Goal: Information Seeking & Learning: Find specific fact

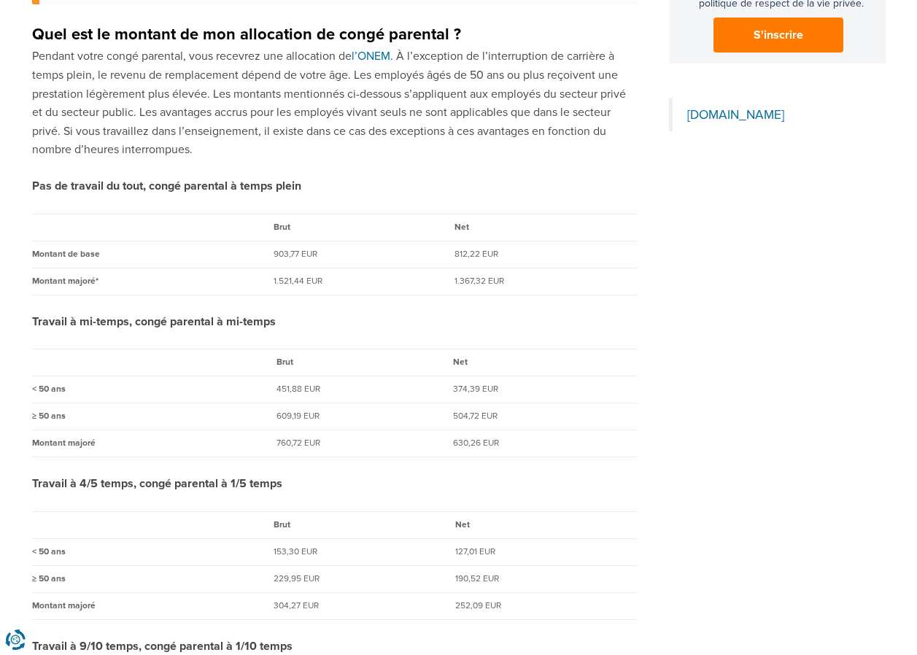
scroll to position [1386, 0]
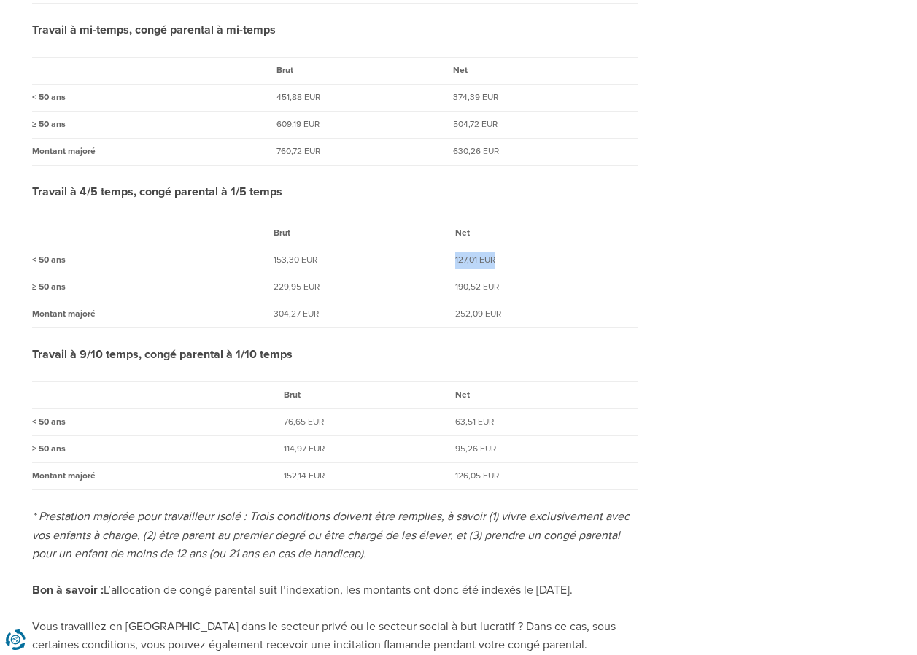
drag, startPoint x: 533, startPoint y: 252, endPoint x: 365, endPoint y: 259, distance: 168.6
click at [365, 258] on tr "< 50 ans 153,30 EUR 127,01 EUR" at bounding box center [334, 260] width 605 height 27
drag, startPoint x: 437, startPoint y: 263, endPoint x: 349, endPoint y: 272, distance: 88.0
click at [349, 272] on tr "< 50 ans 153,30 EUR 127,01 EUR" at bounding box center [334, 260] width 605 height 27
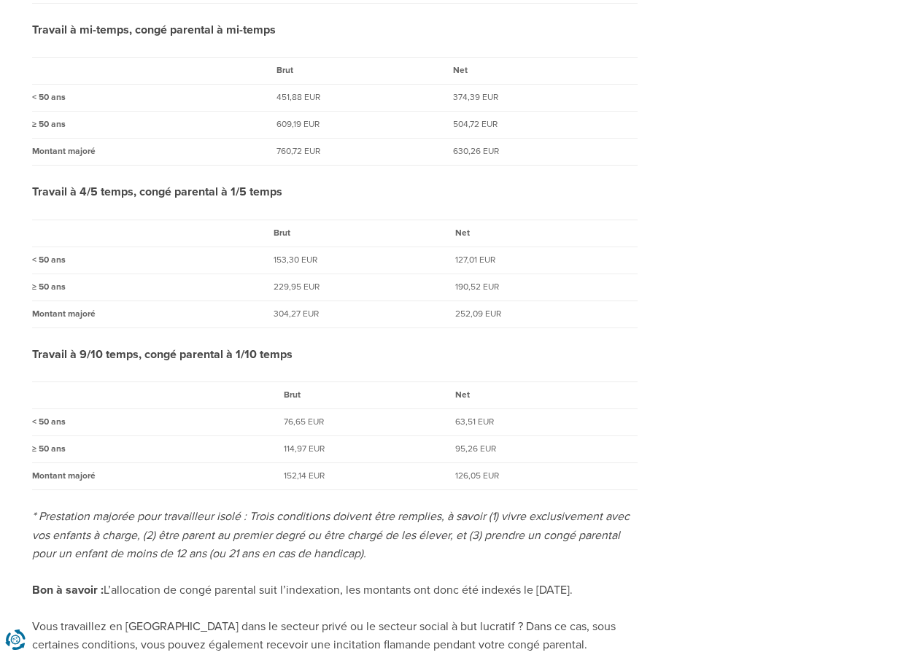
drag, startPoint x: 519, startPoint y: 257, endPoint x: 357, endPoint y: 263, distance: 162.1
click at [357, 263] on tr "< 50 ans 153,30 EUR 127,01 EUR" at bounding box center [334, 260] width 605 height 27
drag, startPoint x: 503, startPoint y: 260, endPoint x: 449, endPoint y: 260, distance: 53.2
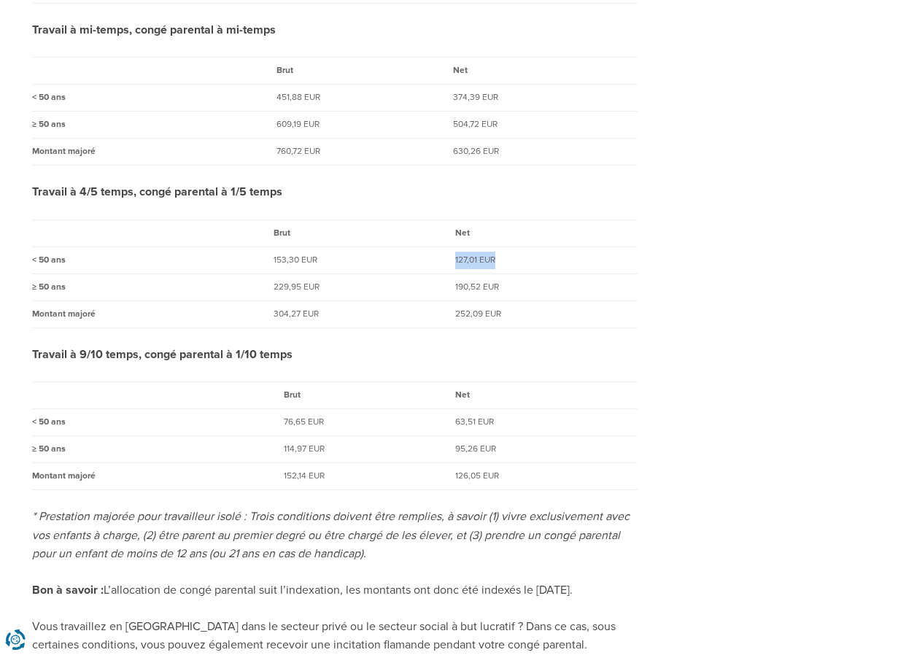
click at [449, 260] on tr "< 50 ans 153,30 EUR 127,01 EUR" at bounding box center [334, 260] width 605 height 27
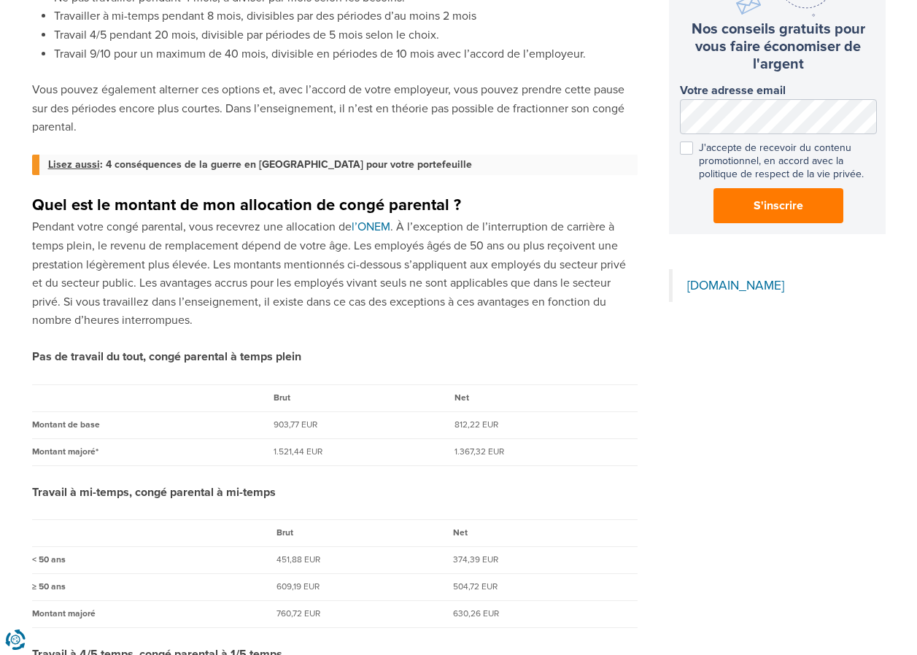
scroll to position [729, 0]
